Goal: Task Accomplishment & Management: Manage account settings

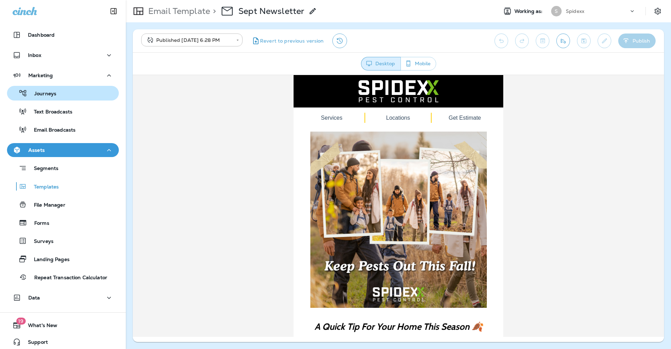
click at [77, 96] on div "Journeys" at bounding box center [63, 93] width 106 height 10
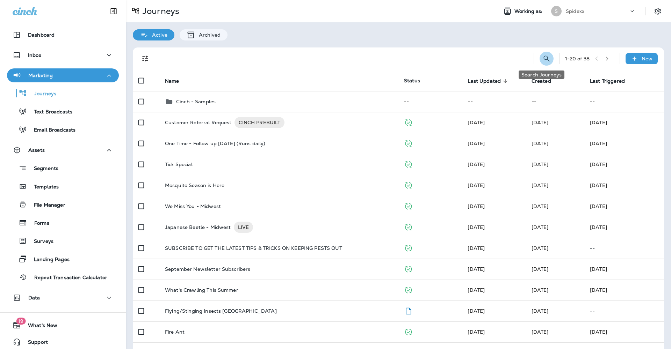
click at [542, 64] on button "Search Journeys" at bounding box center [547, 59] width 14 height 14
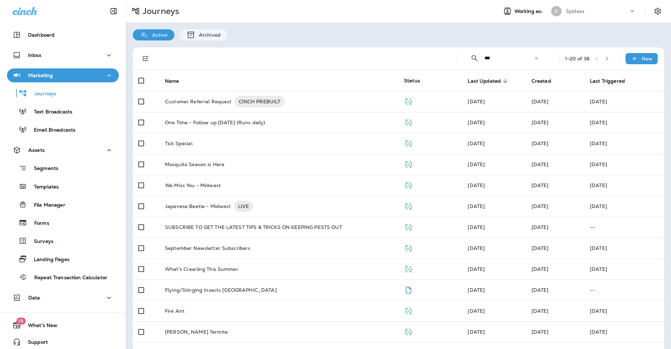
type input "****"
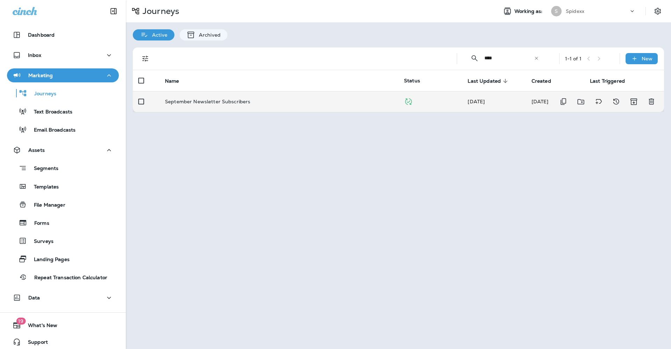
click at [303, 102] on td "September Newsletter Subscribers" at bounding box center [278, 101] width 239 height 21
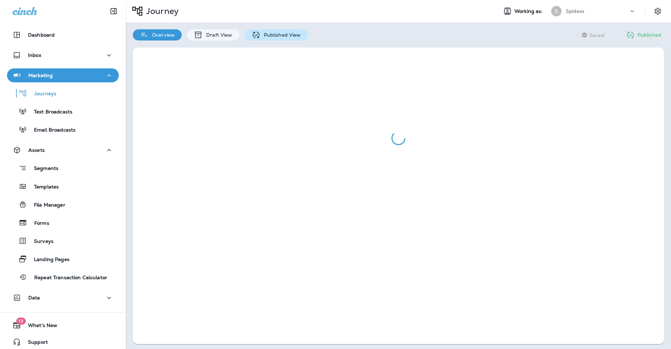
click at [297, 35] on p "Published View" at bounding box center [280, 35] width 41 height 6
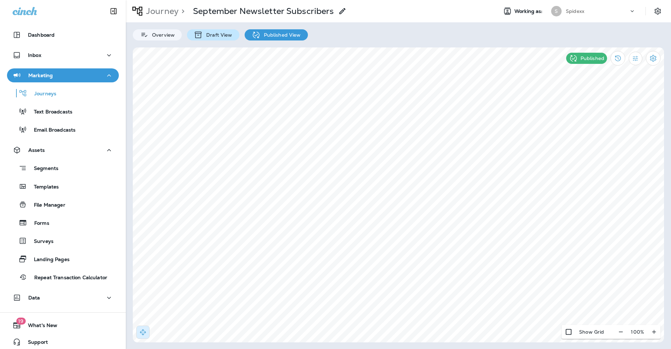
click at [221, 37] on p "Draft View" at bounding box center [217, 35] width 29 height 6
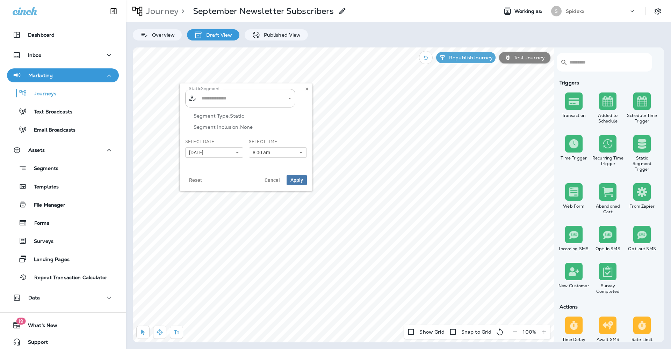
type input "**********"
click at [292, 101] on button "Open" at bounding box center [290, 98] width 6 height 6
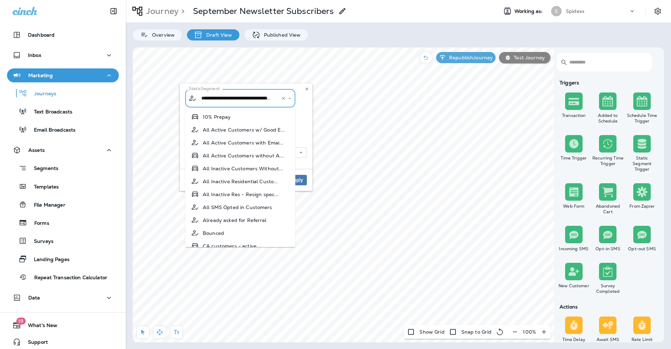
scroll to position [416, 0]
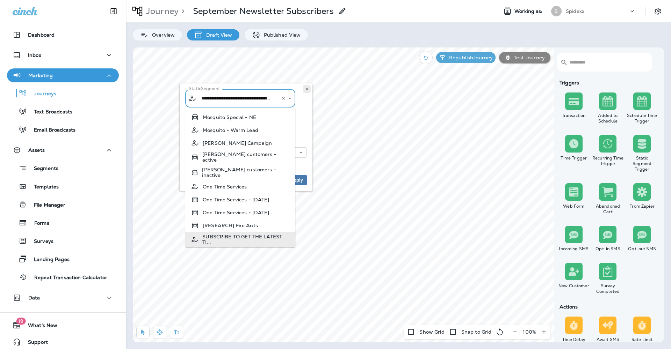
click at [304, 89] on button at bounding box center [307, 89] width 8 height 8
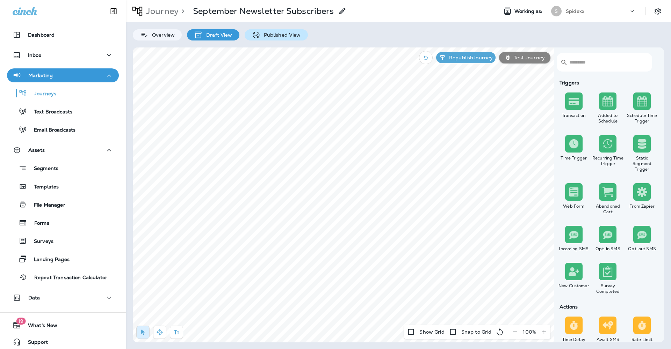
click at [271, 37] on p "Published View" at bounding box center [280, 35] width 41 height 6
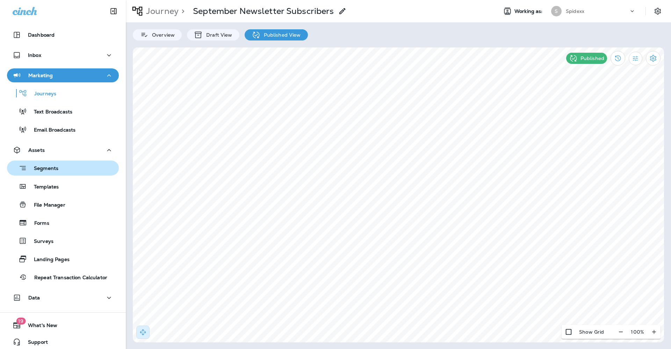
click at [81, 166] on div "Segments" at bounding box center [63, 168] width 106 height 11
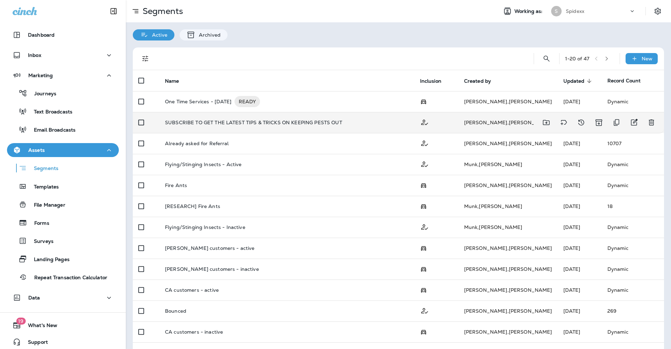
click at [319, 120] on p "SUBSCRIBE TO GET THE LATEST TIPS & TRICKS ON KEEPING PESTS OUT" at bounding box center [253, 123] width 177 height 6
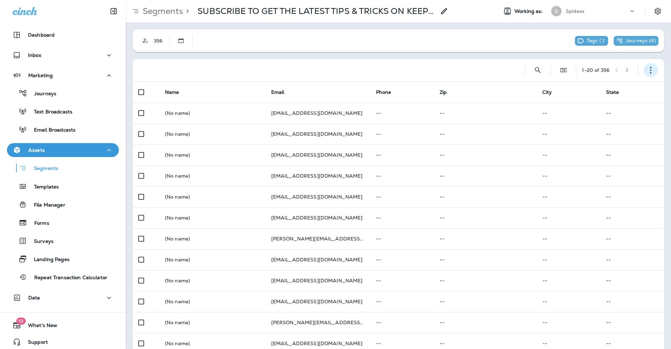
click at [649, 72] on icon "button" at bounding box center [650, 70] width 7 height 7
click at [614, 88] on p "Edit Segment" at bounding box center [599, 89] width 36 height 6
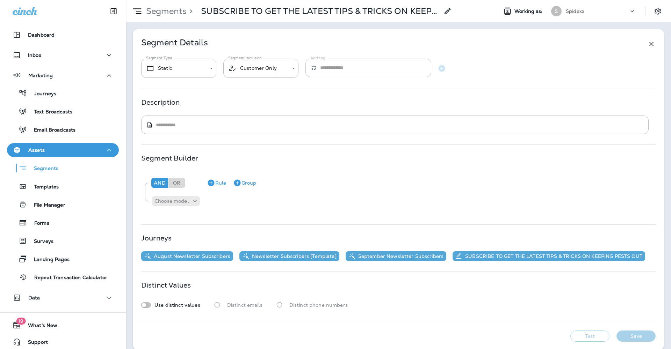
click at [648, 44] on icon at bounding box center [651, 44] width 8 height 8
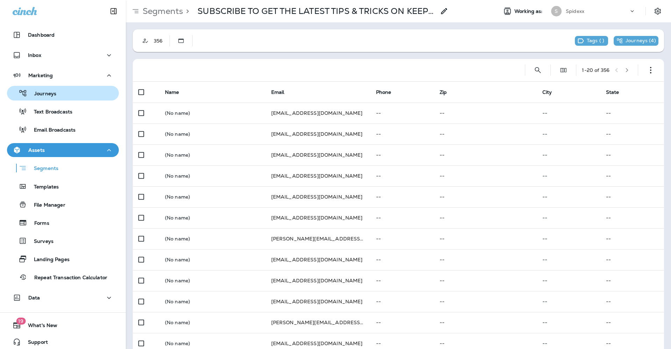
click at [67, 94] on div "Journeys" at bounding box center [63, 93] width 106 height 10
